Goal: Task Accomplishment & Management: Use online tool/utility

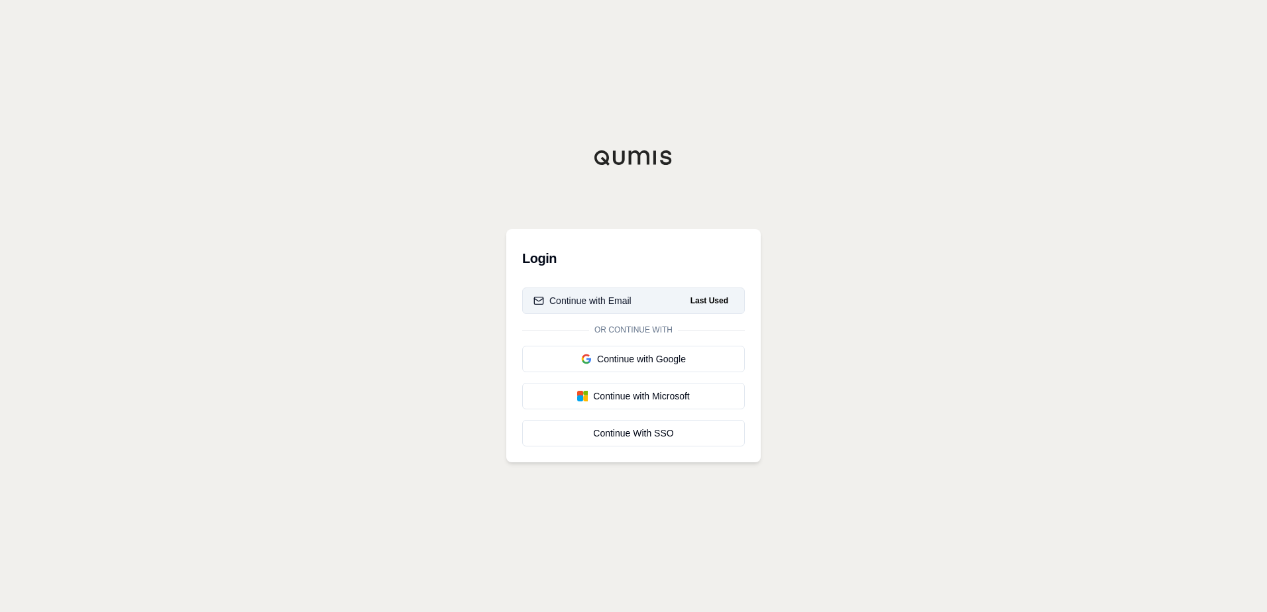
click at [625, 302] on div "Continue with Email" at bounding box center [583, 300] width 98 height 13
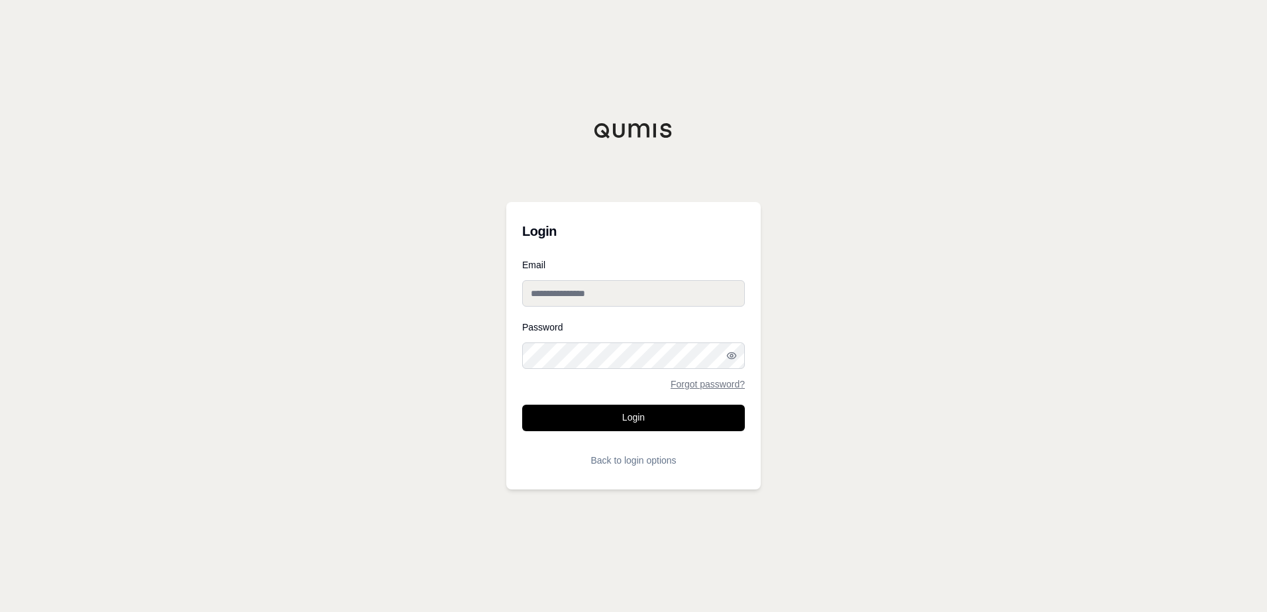
type input "**********"
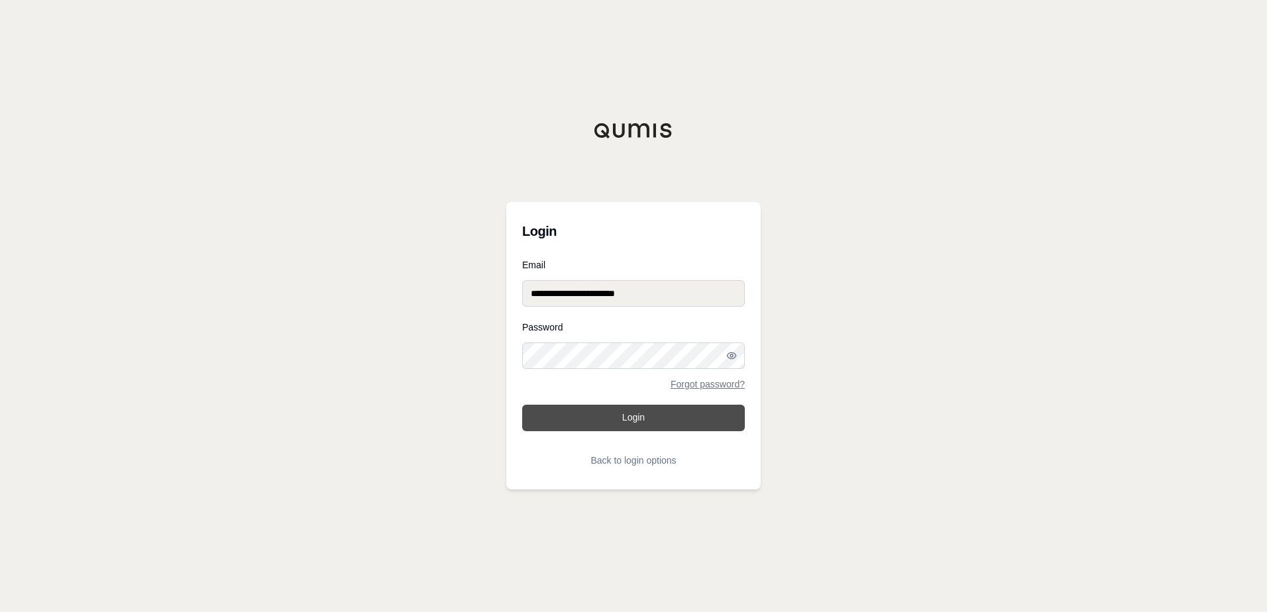
click at [612, 414] on button "Login" at bounding box center [633, 418] width 223 height 27
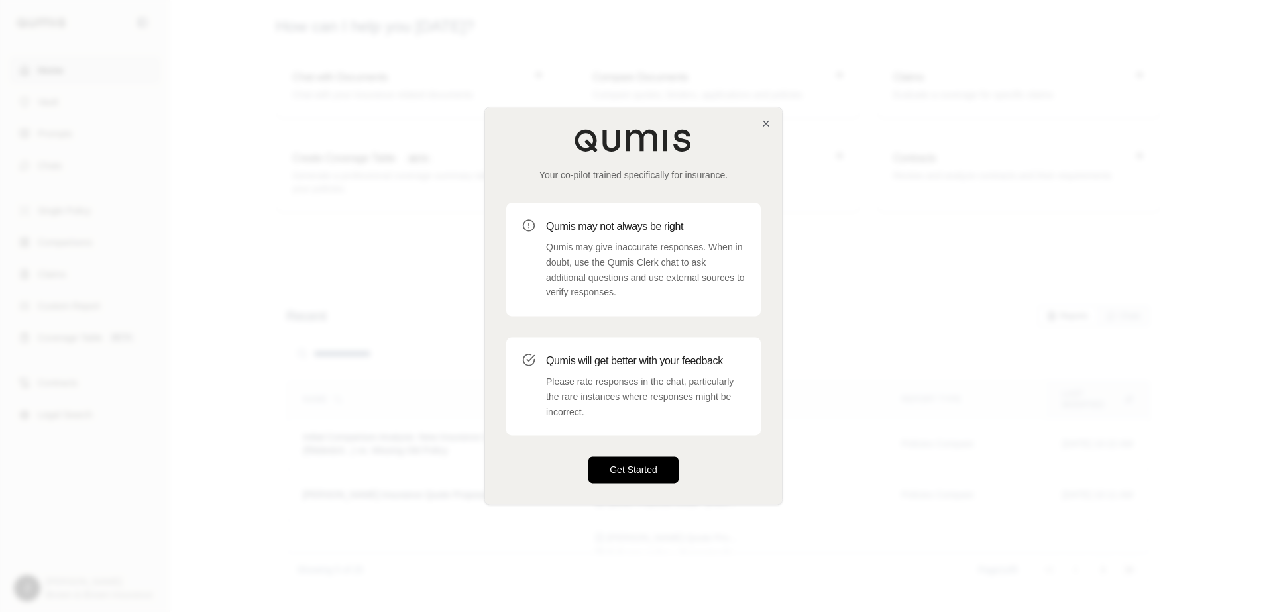
click at [622, 470] on button "Get Started" at bounding box center [634, 470] width 90 height 27
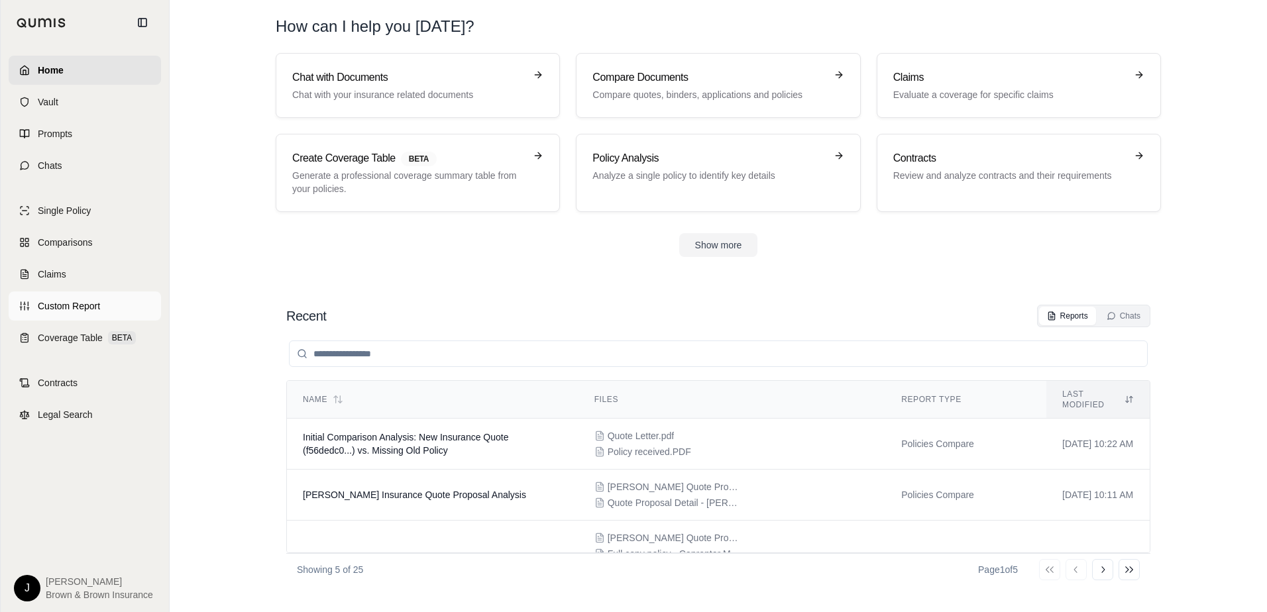
click at [72, 310] on span "Custom Report" at bounding box center [69, 306] width 62 height 13
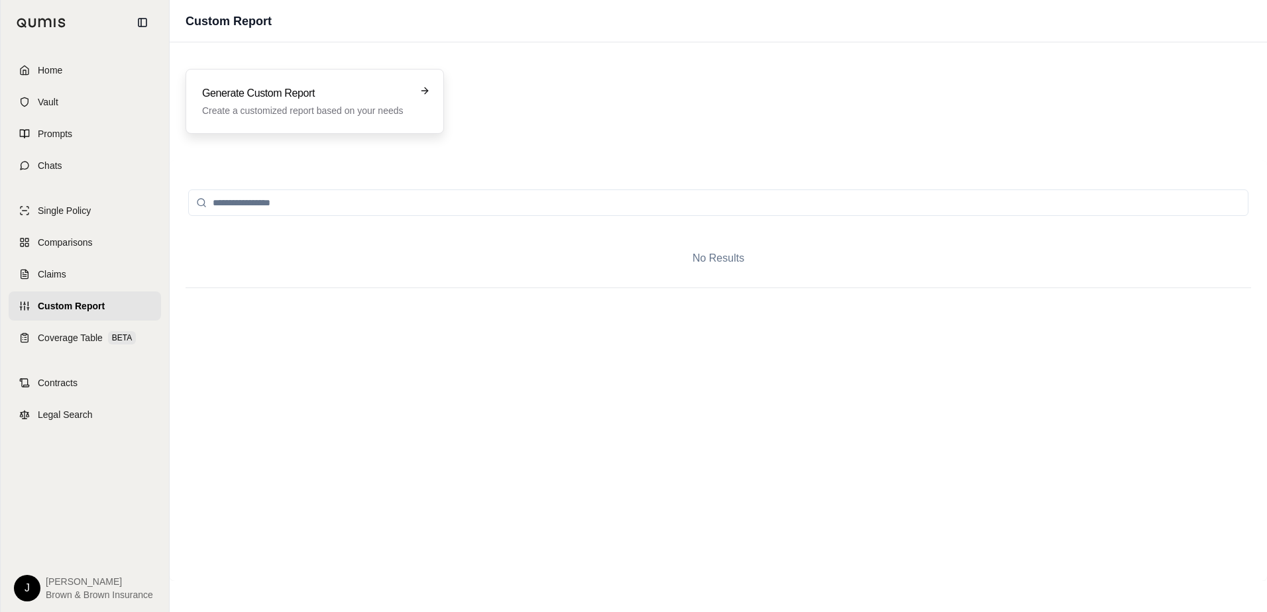
click at [262, 117] on p "Create a customized report based on your needs" at bounding box center [305, 110] width 207 height 13
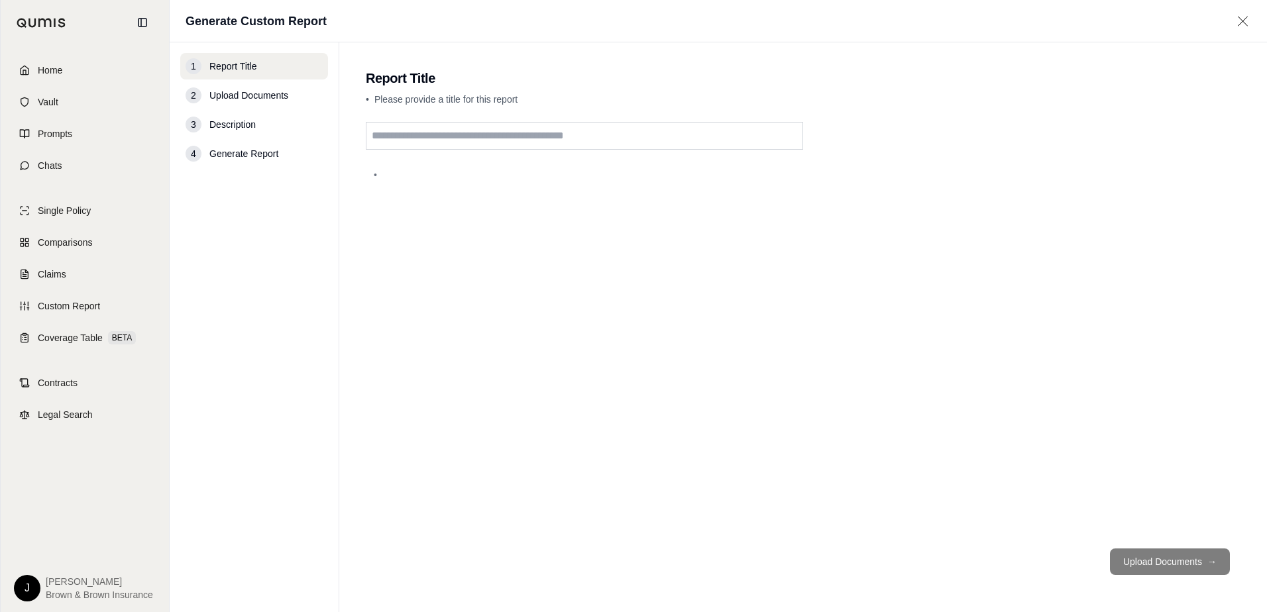
click at [531, 138] on input "text" at bounding box center [584, 136] width 437 height 28
type input "**********"
click at [1130, 572] on button "Upload Documents →" at bounding box center [1170, 562] width 120 height 27
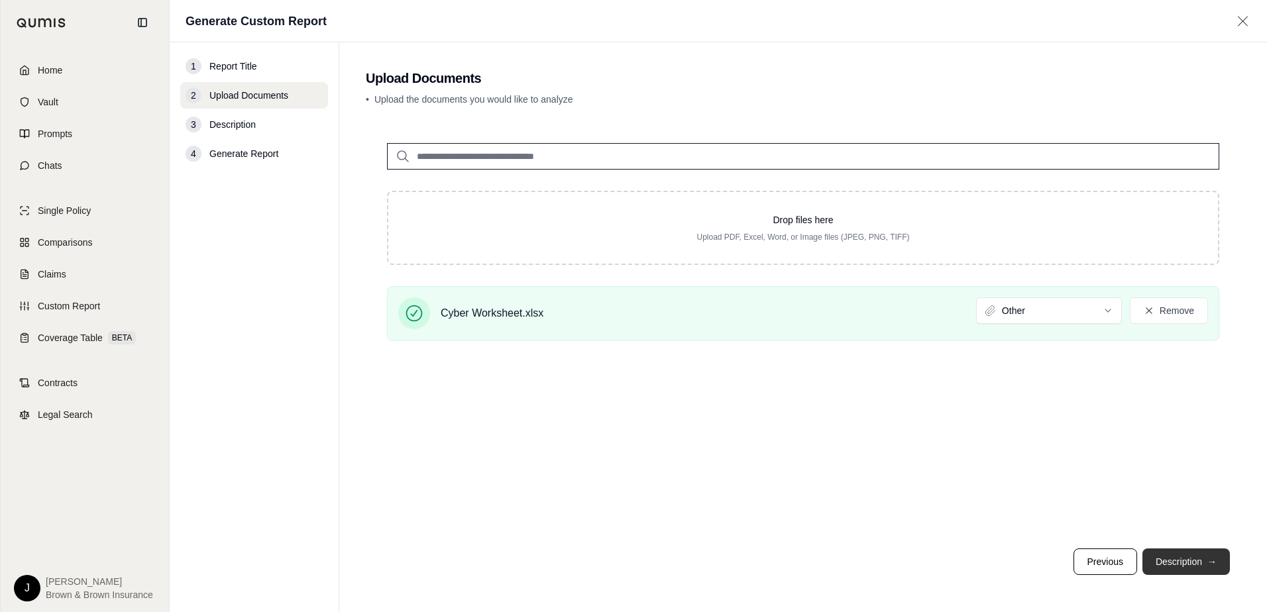
click at [1202, 559] on button "Description →" at bounding box center [1186, 562] width 87 height 27
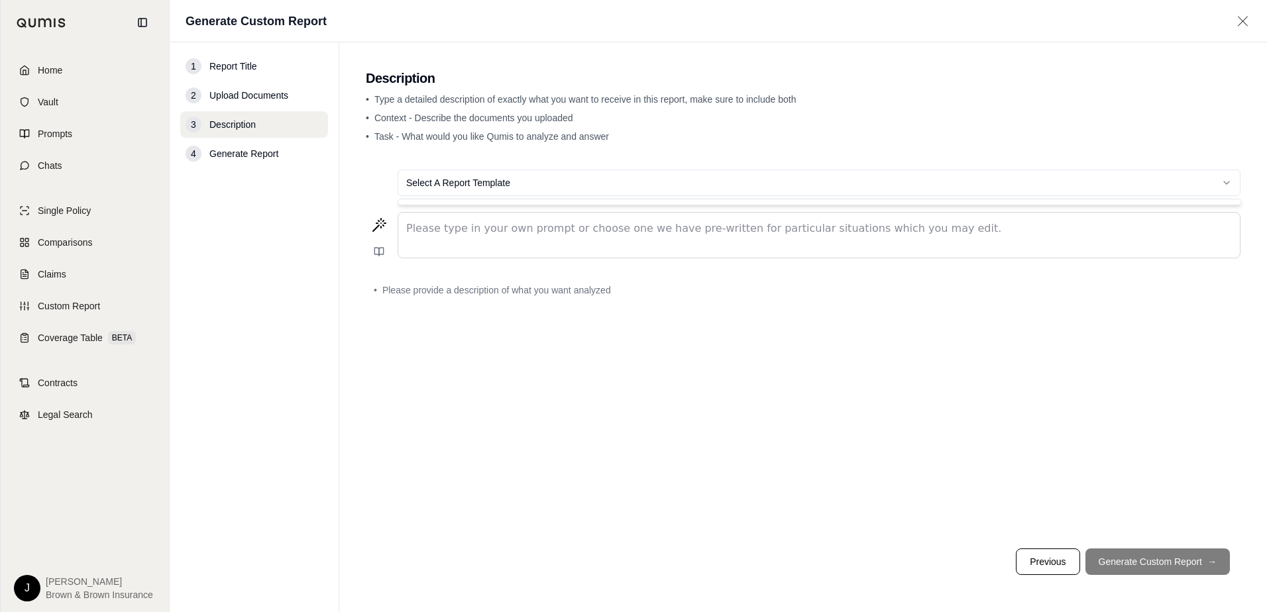
click at [528, 183] on html "Home Vault Prompts Chats Single Policy Comparisons Claims Custom Report Coverag…" at bounding box center [633, 306] width 1267 height 612
click at [477, 230] on p "editable markdown" at bounding box center [819, 229] width 826 height 16
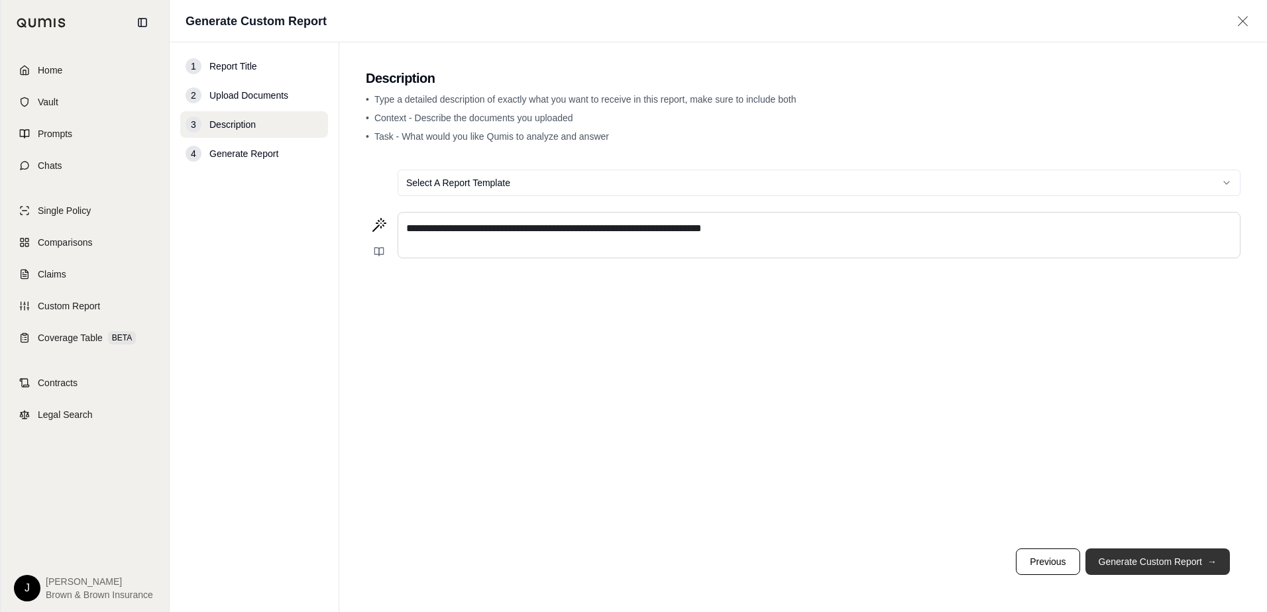
click at [1166, 565] on button "Generate Custom Report →" at bounding box center [1158, 562] width 144 height 27
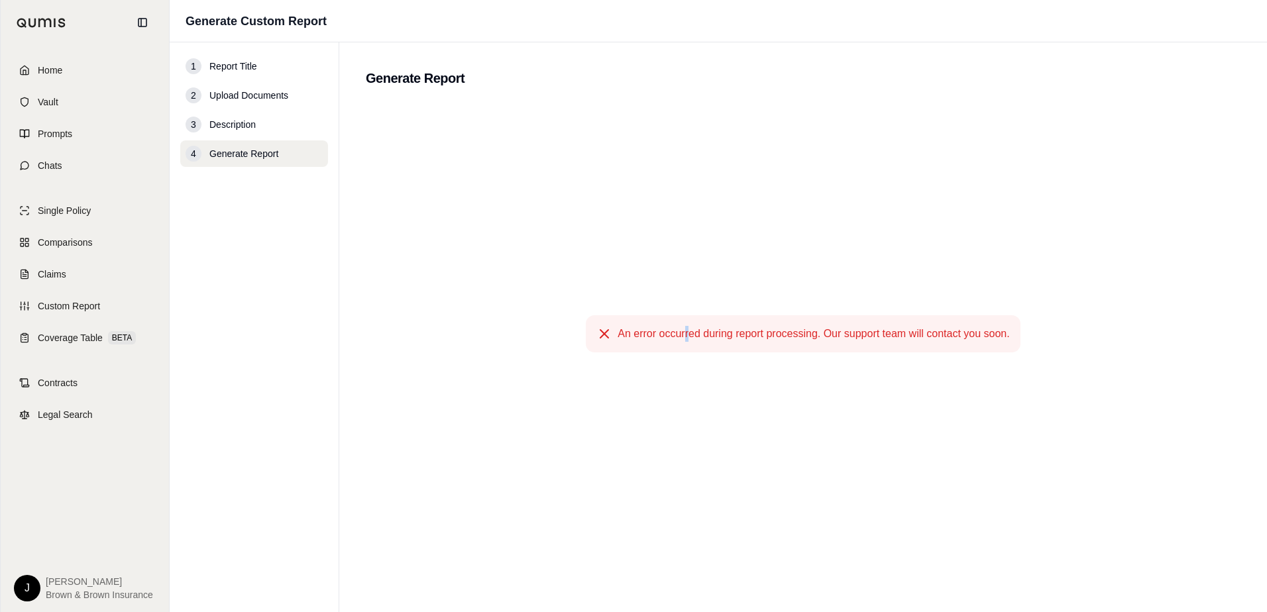
click at [689, 164] on div "An error occurred during report processing. Our support team will contact you s…" at bounding box center [803, 333] width 875 height 461
click at [50, 139] on span "Prompts" at bounding box center [55, 133] width 34 height 13
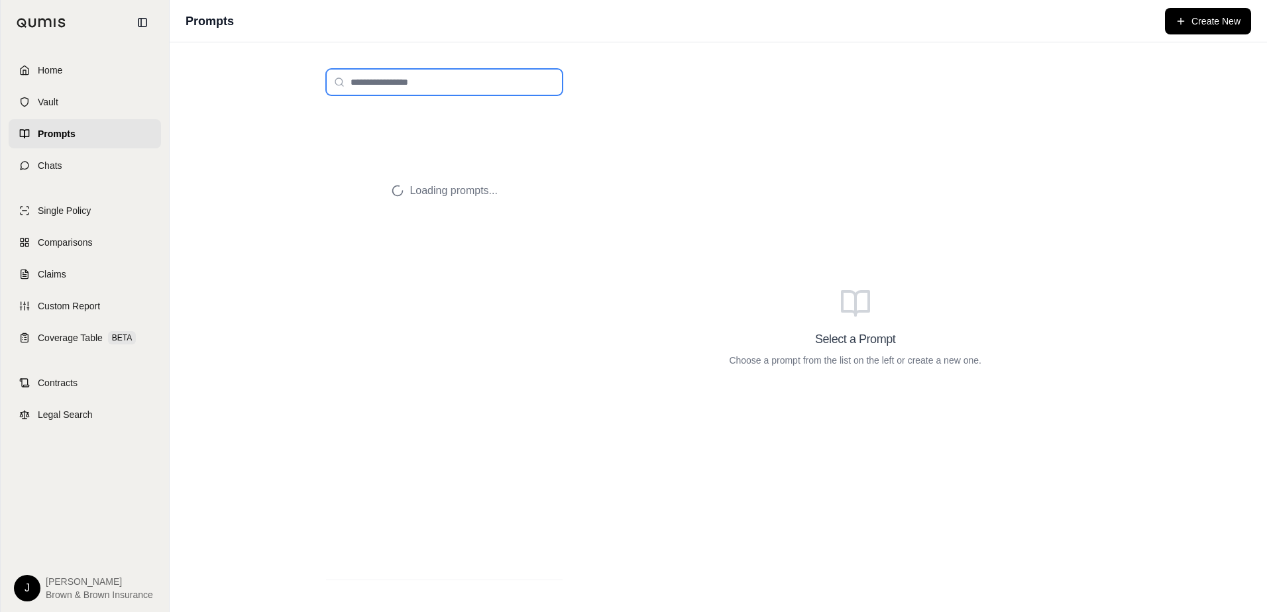
click at [368, 78] on input "search" at bounding box center [444, 82] width 237 height 27
click at [68, 341] on span "Coverage Table" at bounding box center [70, 337] width 65 height 13
